Goal: Navigation & Orientation: Find specific page/section

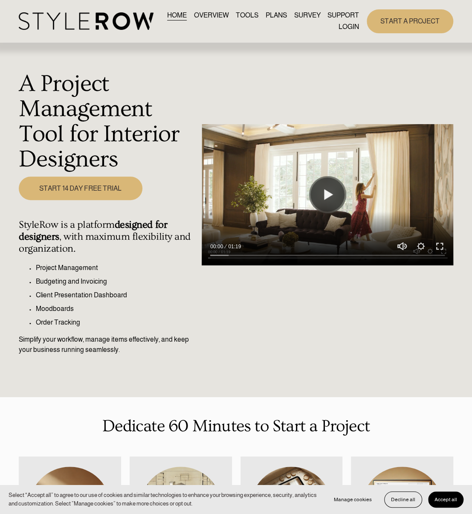
click at [352, 25] on link "LOGIN" at bounding box center [349, 27] width 20 height 12
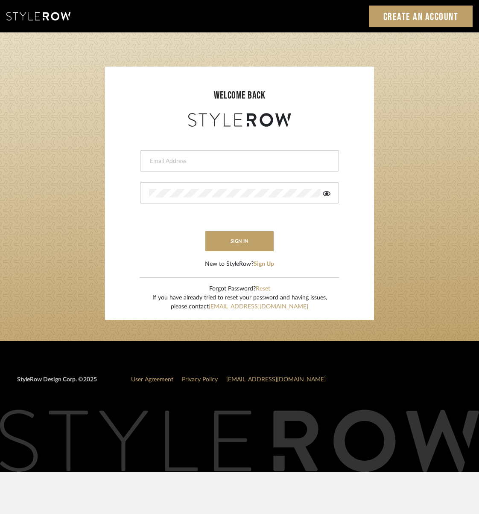
type input "[PERSON_NAME][EMAIL_ADDRESS][DOMAIN_NAME]"
click at [238, 239] on button "sign in" at bounding box center [239, 241] width 68 height 20
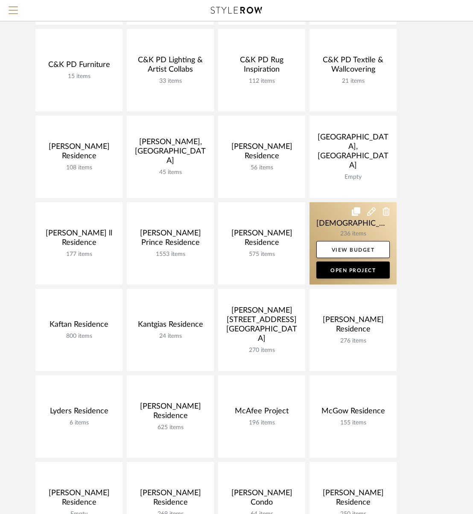
scroll to position [256, 0]
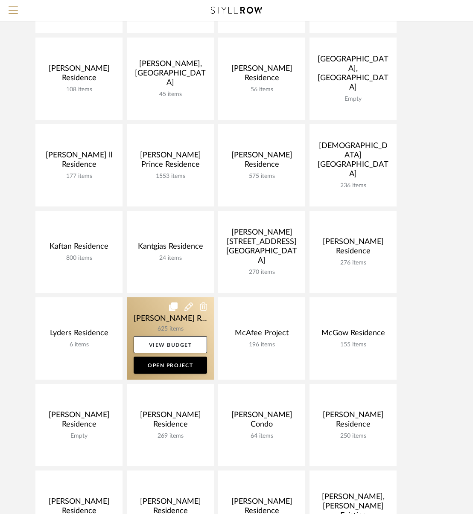
click at [162, 317] on link at bounding box center [170, 338] width 87 height 82
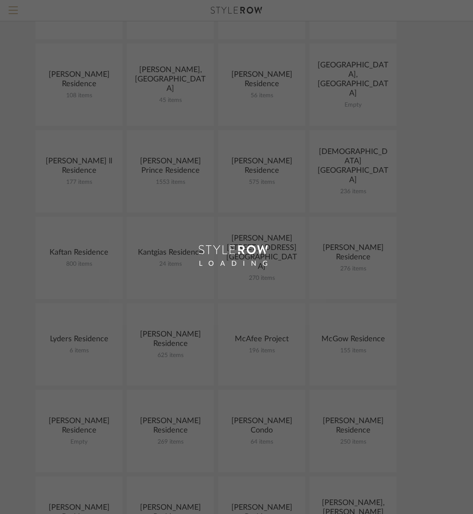
scroll to position [256, 0]
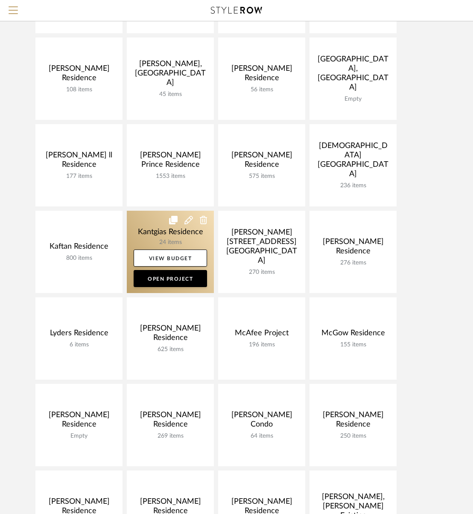
click at [174, 235] on link at bounding box center [170, 252] width 87 height 82
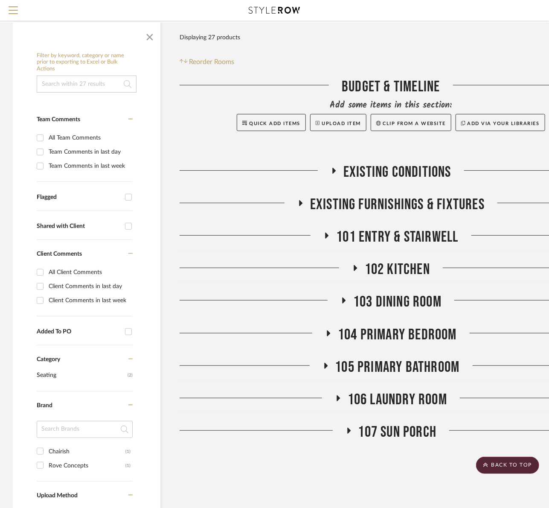
scroll to position [43, 0]
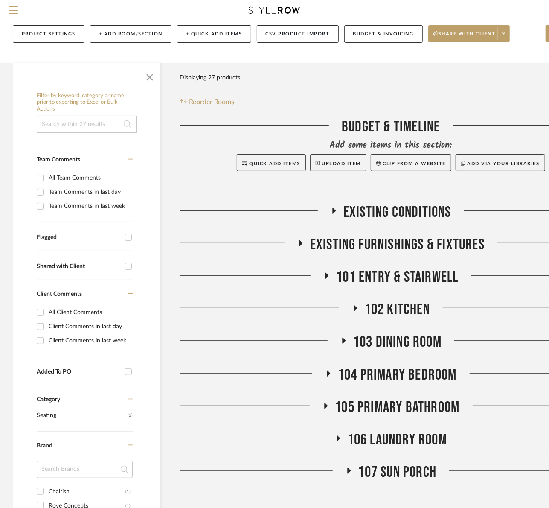
click at [364, 276] on span "101 Entry & Stairwell" at bounding box center [397, 277] width 122 height 18
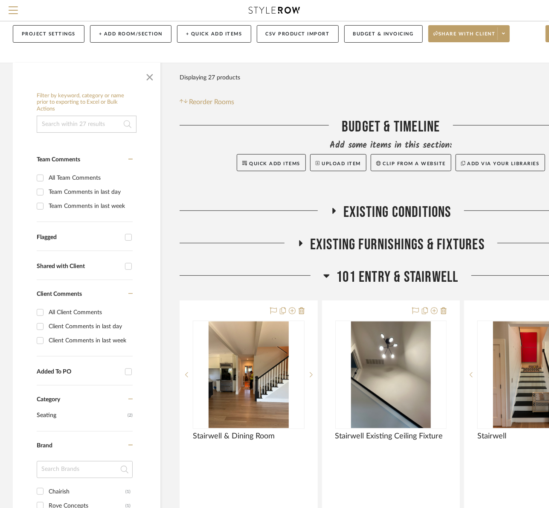
drag, startPoint x: 308, startPoint y: 70, endPoint x: 375, endPoint y: 5, distance: 93.8
click at [308, 70] on div "Filter Products Displaying 27 products Reorder Rooms" at bounding box center [391, 88] width 423 height 38
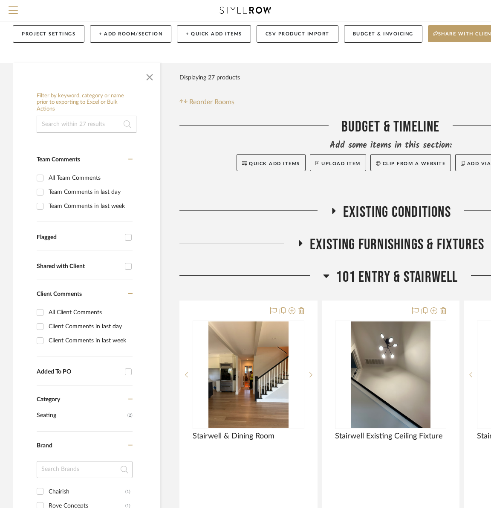
click at [362, 276] on span "101 Entry & Stairwell" at bounding box center [397, 277] width 122 height 18
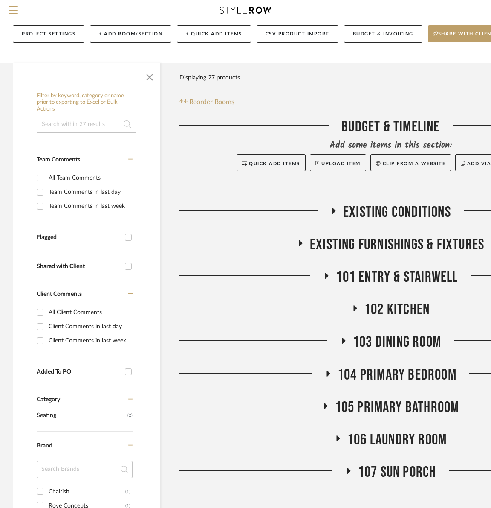
click at [378, 310] on span "102 Kitchen" at bounding box center [397, 309] width 65 height 18
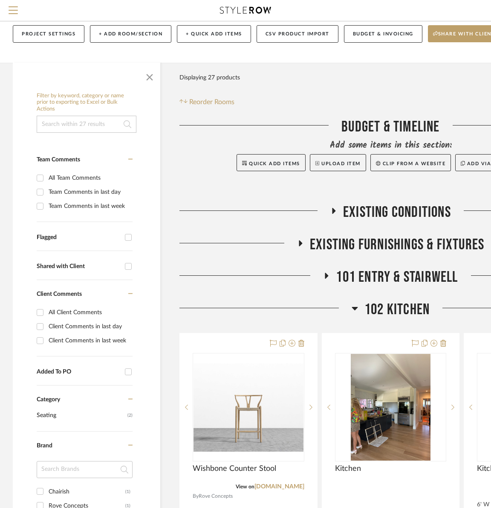
click at [378, 310] on span "102 Kitchen" at bounding box center [397, 309] width 65 height 18
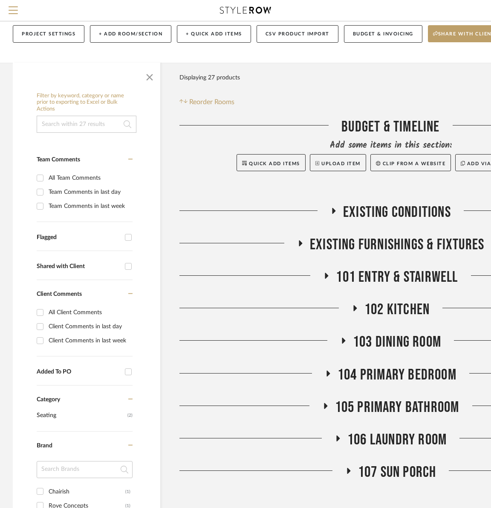
click at [384, 342] on span "103 Dining Room" at bounding box center [397, 342] width 88 height 18
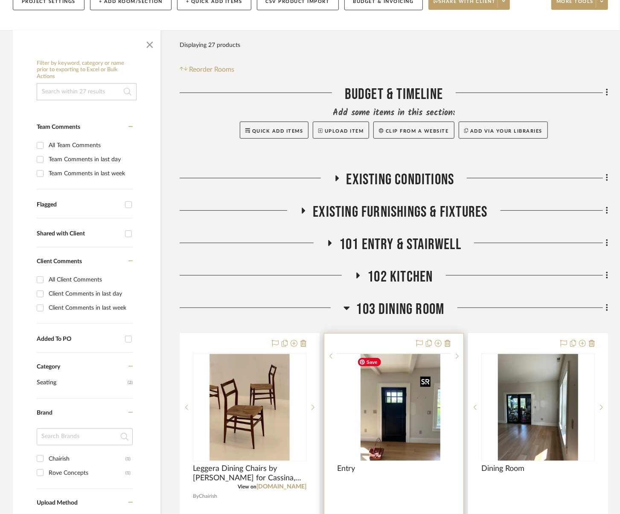
scroll to position [213, 0]
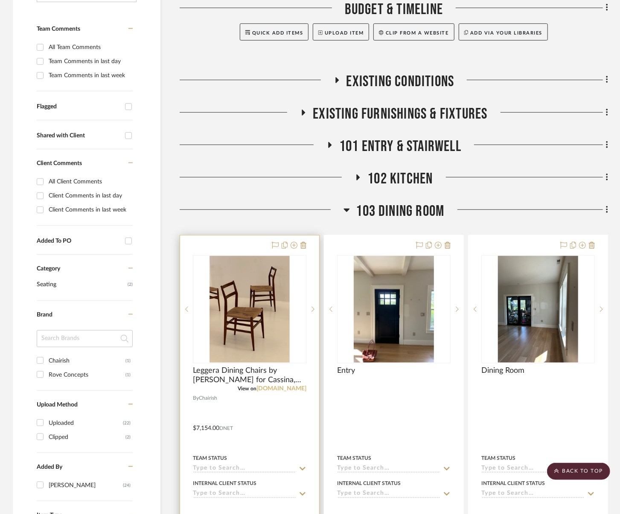
click at [283, 388] on link "chairish.com" at bounding box center [281, 389] width 50 height 6
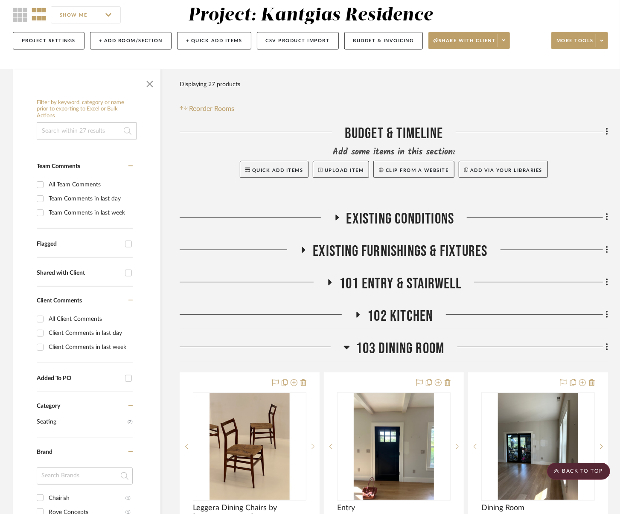
scroll to position [0, 0]
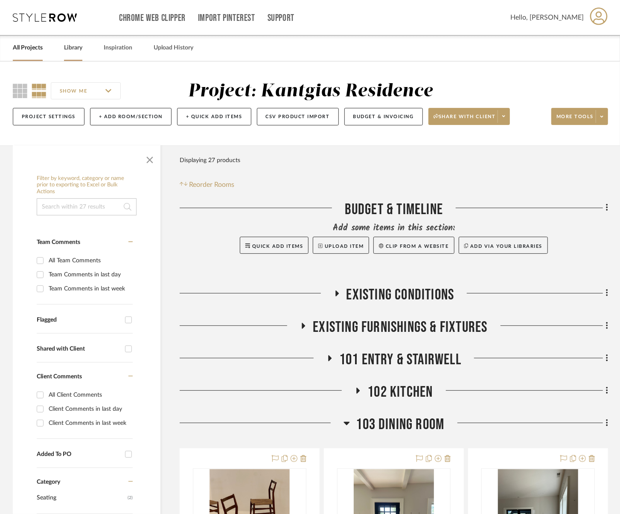
click at [75, 47] on link "Library" at bounding box center [73, 48] width 18 height 12
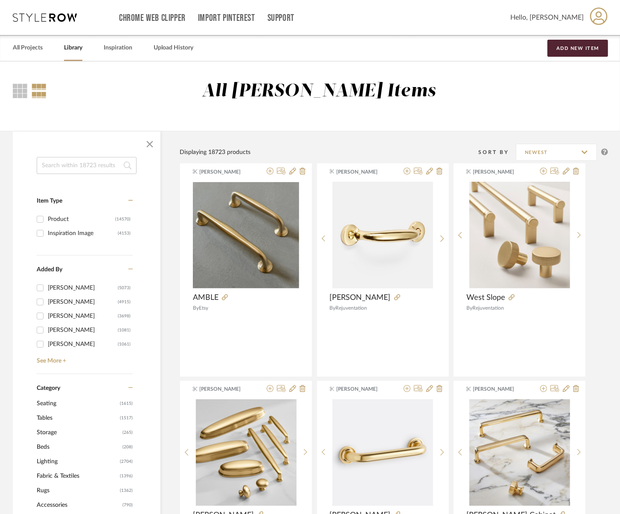
click at [52, 45] on div "All Projects Library Inspiration Upload History Add New Item" at bounding box center [310, 48] width 620 height 26
click at [25, 52] on link "All Projects" at bounding box center [28, 48] width 30 height 12
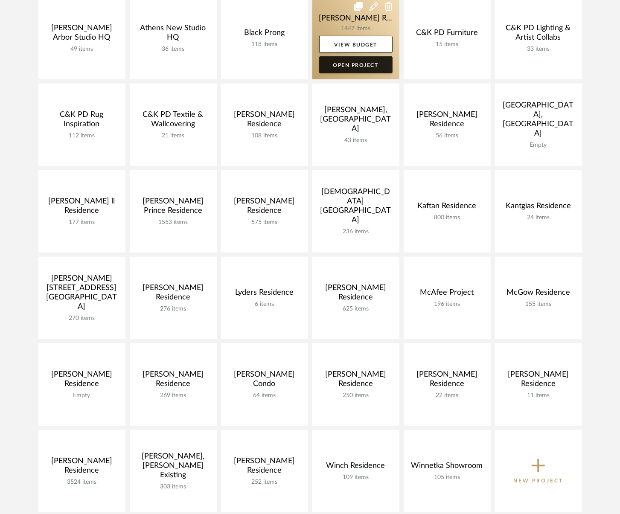
scroll to position [299, 0]
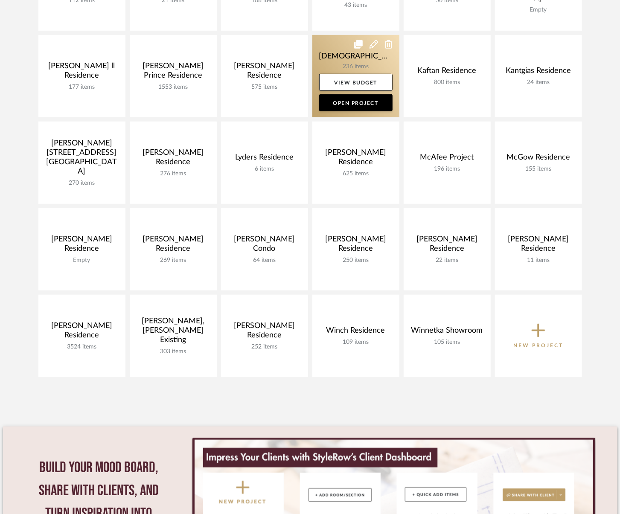
click at [349, 61] on link at bounding box center [355, 76] width 87 height 82
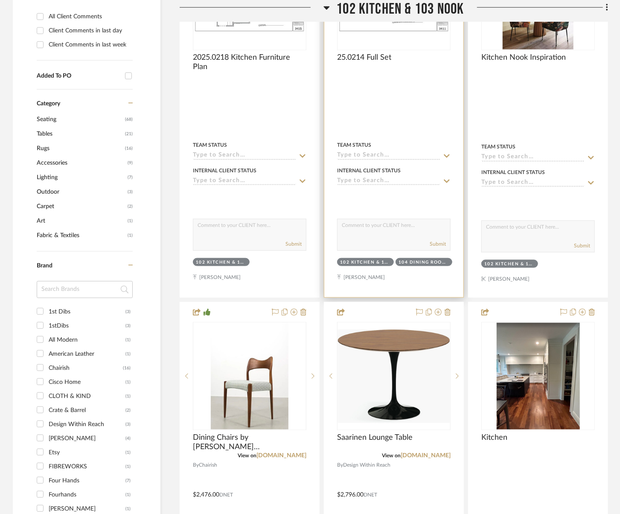
scroll to position [597, 0]
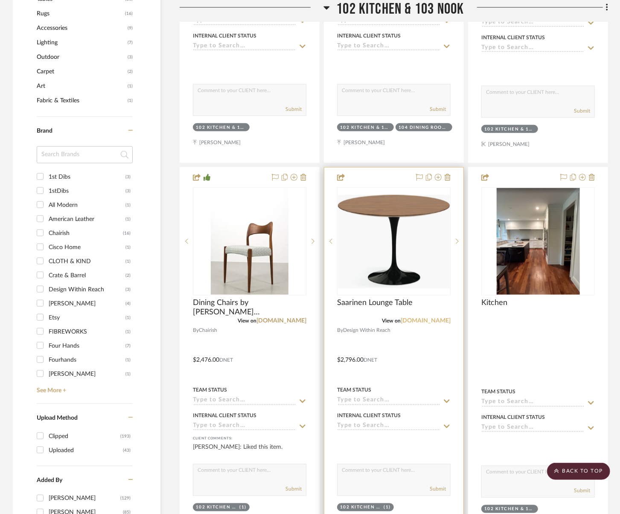
click at [436, 320] on link "dwr.com" at bounding box center [426, 321] width 50 height 6
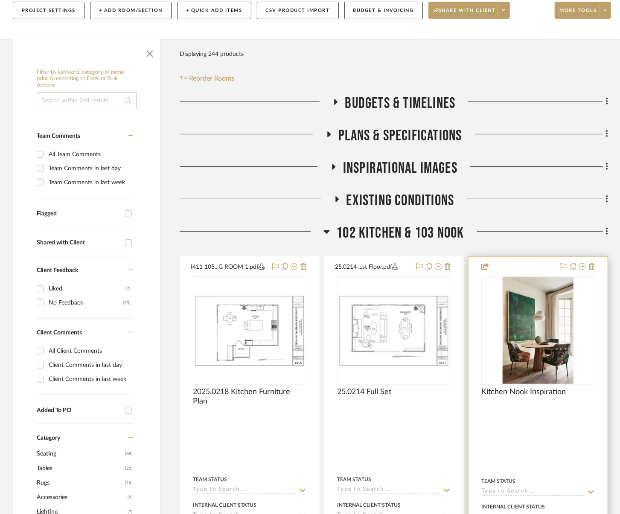
scroll to position [299, 0]
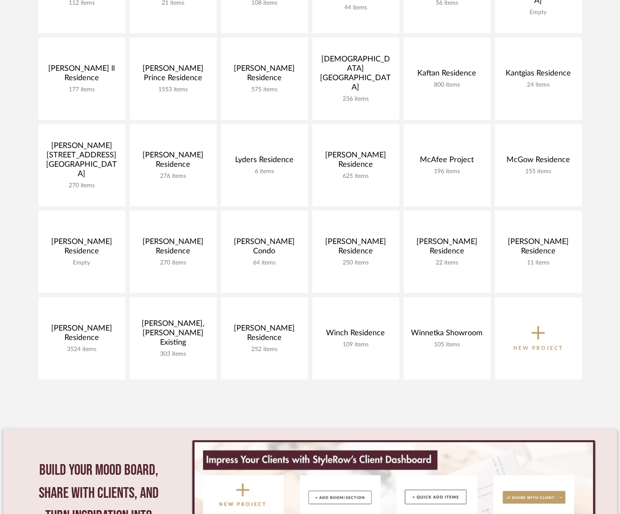
scroll to position [211, 0]
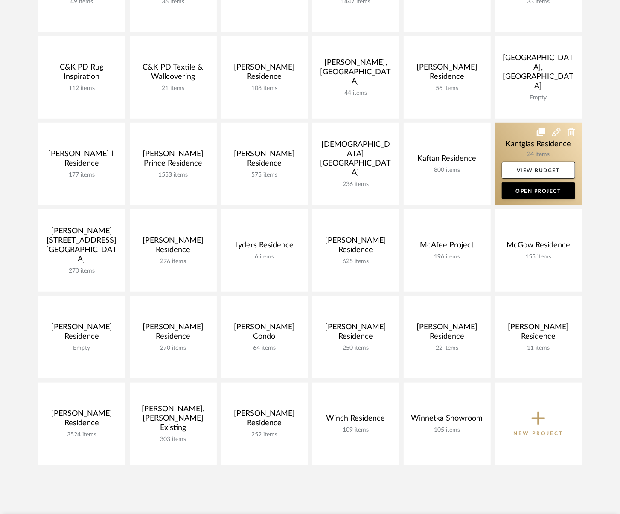
click at [478, 143] on link at bounding box center [538, 164] width 87 height 82
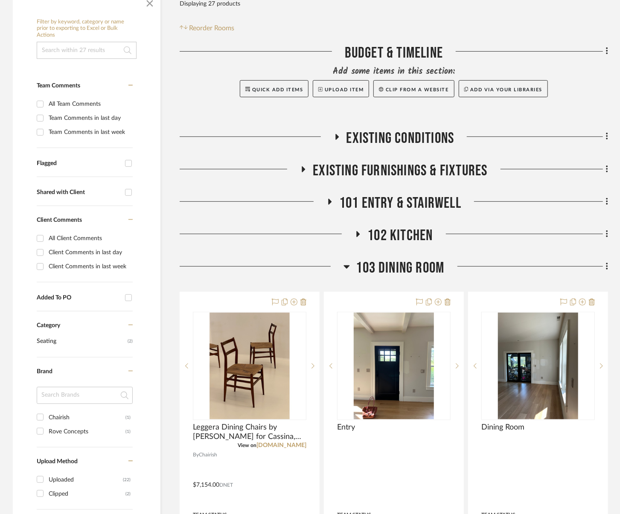
scroll to position [213, 0]
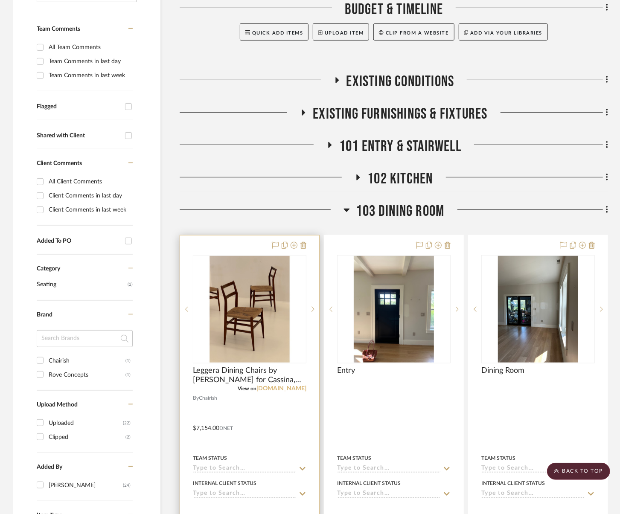
click at [284, 388] on link "chairish.com" at bounding box center [281, 389] width 50 height 6
